Goal: Task Accomplishment & Management: Manage account settings

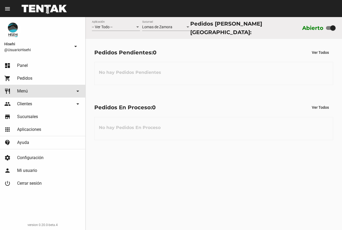
click at [29, 90] on link "restaurant Menú arrow_drop_down" at bounding box center [42, 91] width 85 height 13
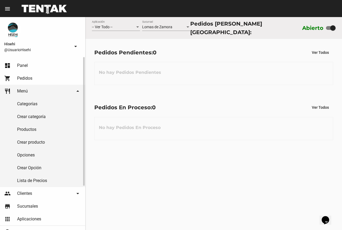
click at [33, 133] on link "Productos" at bounding box center [42, 129] width 85 height 13
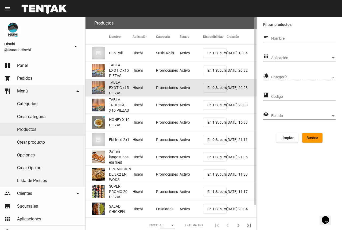
click at [126, 86] on span "TABLA EXOTIC x15 PIEZAS" at bounding box center [120, 88] width 23 height 16
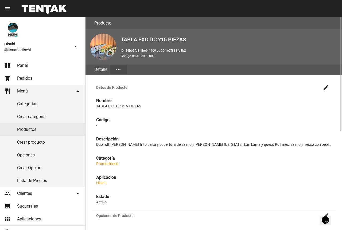
click at [324, 89] on mat-icon "create" at bounding box center [325, 88] width 6 height 6
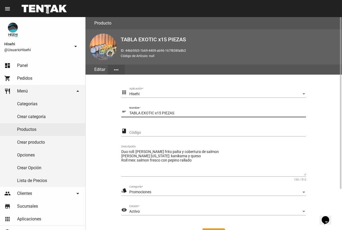
click at [153, 114] on input "TABLA EXOTIC x15 PIEZAS" at bounding box center [217, 113] width 176 height 4
click at [201, 122] on form "apps Hisehi Aplicación * short_text TABLA PROMO x15 PIEZAS Nombre * class Códig…" at bounding box center [213, 165] width 184 height 155
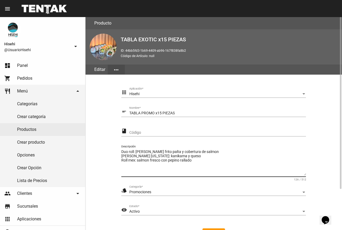
drag, startPoint x: 168, startPoint y: 162, endPoint x: 196, endPoint y: 161, distance: 28.6
click at [196, 161] on textarea "Duo roll: [PERSON_NAME] frito palta y cobertura de salmon [PERSON_NAME] [US_STA…" at bounding box center [213, 162] width 184 height 26
click at [198, 161] on textarea "Duo roll: [PERSON_NAME] frito palta y cobertura de salmon [PERSON_NAME] [US_STA…" at bounding box center [213, 162] width 184 height 26
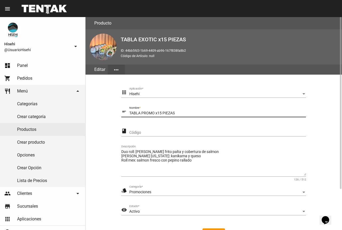
click at [154, 112] on input "TABLA PROMO x15 PIEZAS" at bounding box center [217, 113] width 176 height 4
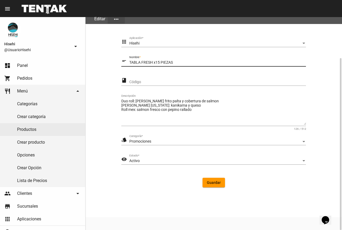
type input "TABLA FRESH x15 PIEZAS"
click at [216, 182] on span "Guardar" at bounding box center [214, 183] width 14 height 4
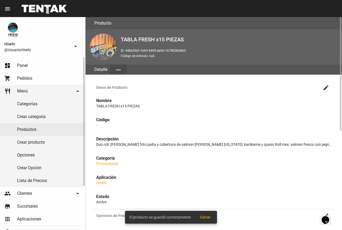
click at [33, 127] on link "Productos" at bounding box center [42, 129] width 85 height 13
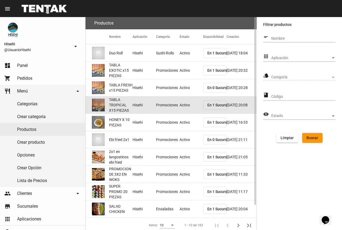
click at [171, 103] on mat-cell "Promociones" at bounding box center [167, 105] width 23 height 17
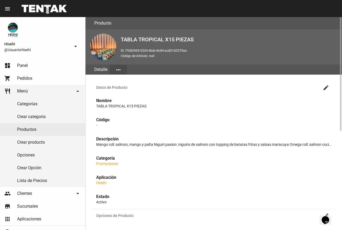
click at [327, 86] on mat-icon "create" at bounding box center [325, 88] width 6 height 6
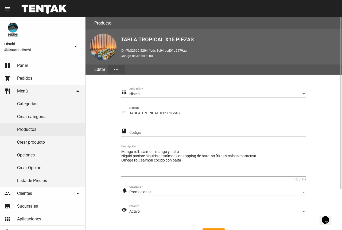
click at [156, 112] on input "TABLA TROPICAL X15 PIEZAS" at bounding box center [217, 113] width 176 height 4
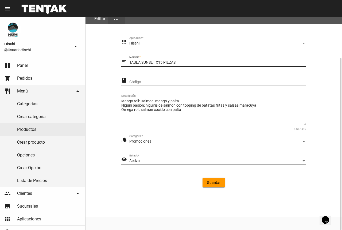
type input "TABLA SUNSET X15 PIEZAS"
click at [216, 182] on span "Guardar" at bounding box center [214, 183] width 14 height 4
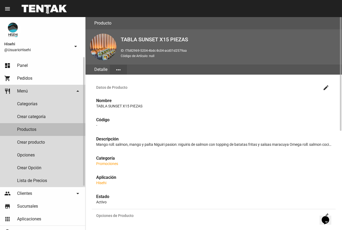
click at [34, 132] on link "Productos" at bounding box center [42, 129] width 85 height 13
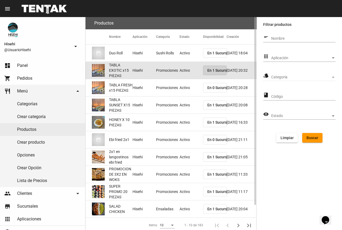
click at [221, 70] on span "En 1 Sucursales" at bounding box center [220, 70] width 27 height 4
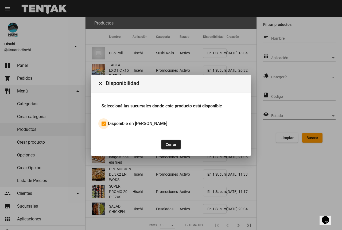
click at [125, 123] on span "Disponible en [PERSON_NAME]" at bounding box center [137, 124] width 59 height 6
click at [104, 126] on input "Disponible en [PERSON_NAME]" at bounding box center [103, 126] width 0 height 0
checkbox input "false"
click at [170, 143] on button "Cerrar" at bounding box center [170, 145] width 19 height 10
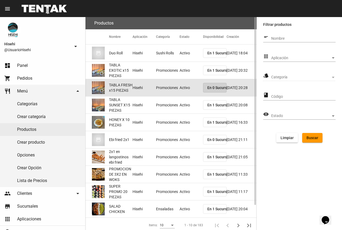
click at [213, 86] on span "En 0 Sucursales" at bounding box center [220, 88] width 27 height 4
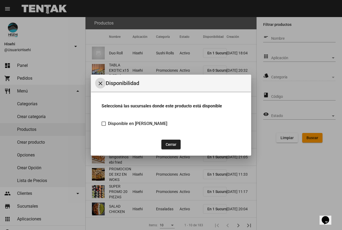
click at [140, 126] on span "Disponible en [PERSON_NAME]" at bounding box center [137, 124] width 59 height 6
click at [104, 126] on input "Disponible en [PERSON_NAME]" at bounding box center [103, 126] width 0 height 0
checkbox input "true"
click at [175, 146] on button "Cerrar" at bounding box center [170, 145] width 19 height 10
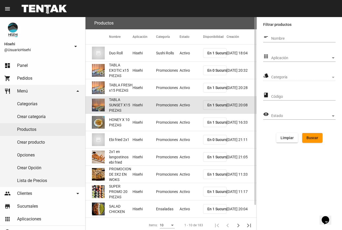
click at [136, 103] on mat-cell "Hisehi" at bounding box center [143, 105] width 23 height 17
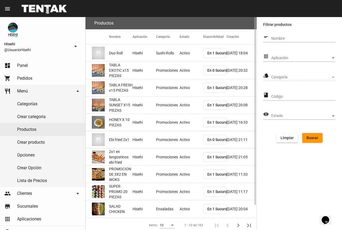
click at [143, 85] on mat-cell "Hisehi" at bounding box center [143, 87] width 23 height 17
